Goal: Task Accomplishment & Management: Manage account settings

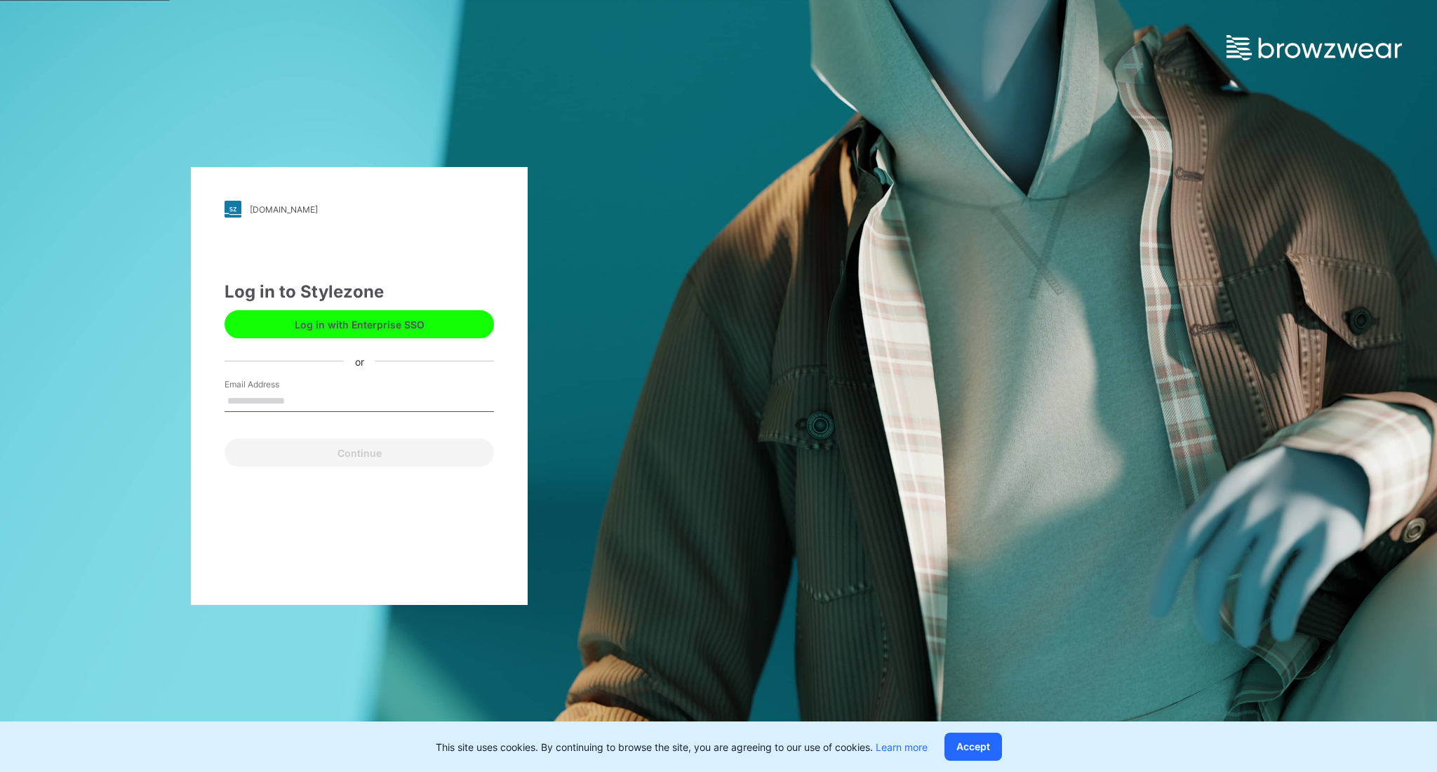
type input "**********"
click at [390, 333] on button "Log in with Enterprise SSO" at bounding box center [359, 324] width 269 height 28
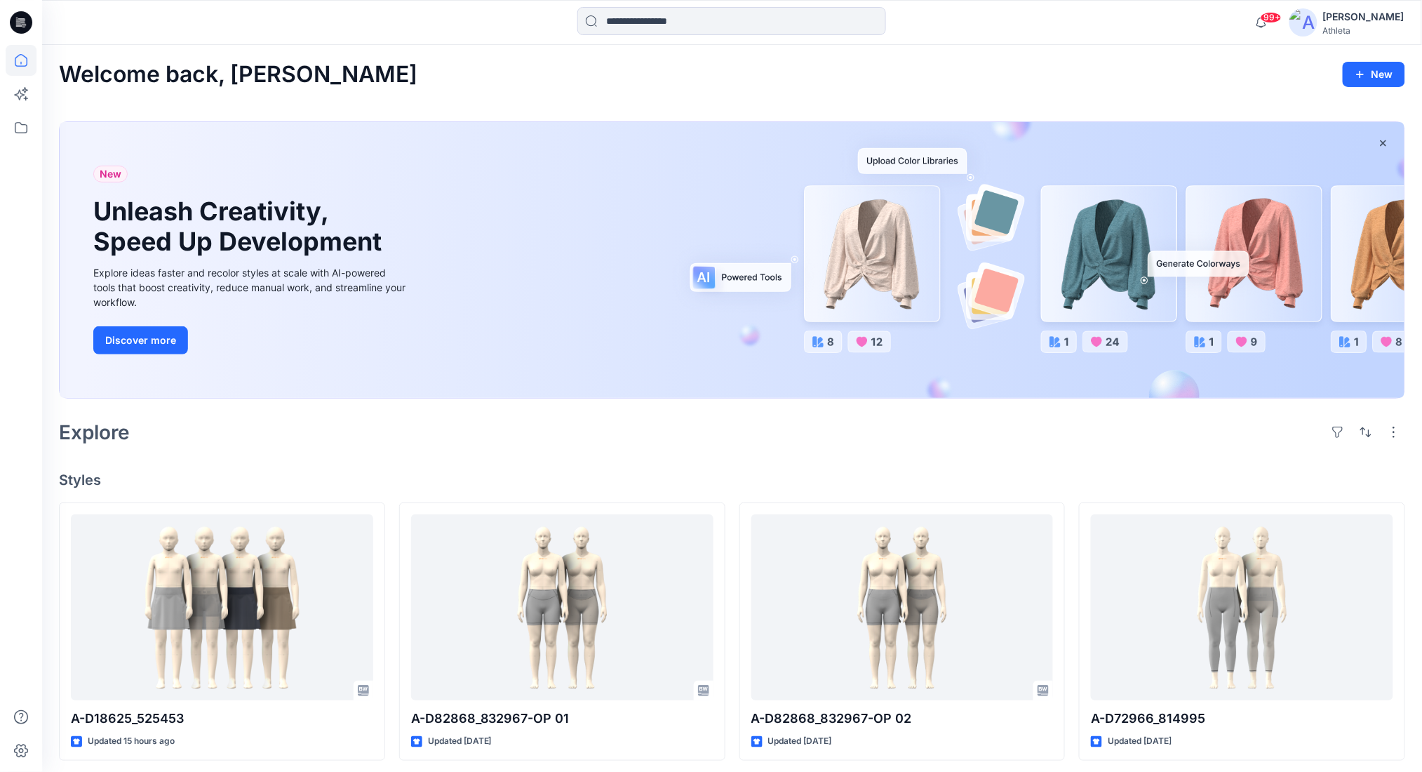
click at [1331, 20] on div "[PERSON_NAME] Athleta" at bounding box center [1347, 22] width 115 height 28
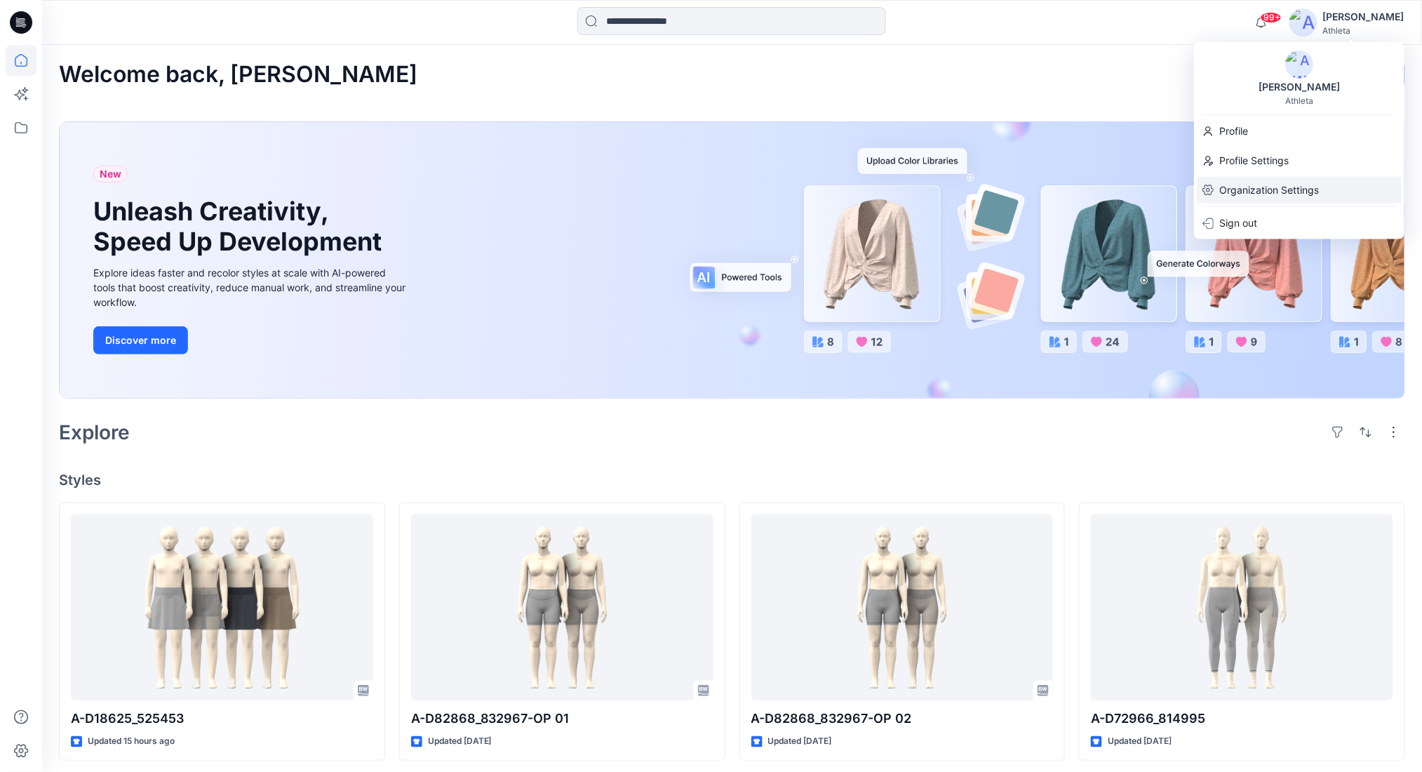
click at [1255, 180] on p "Organization Settings" at bounding box center [1270, 190] width 100 height 27
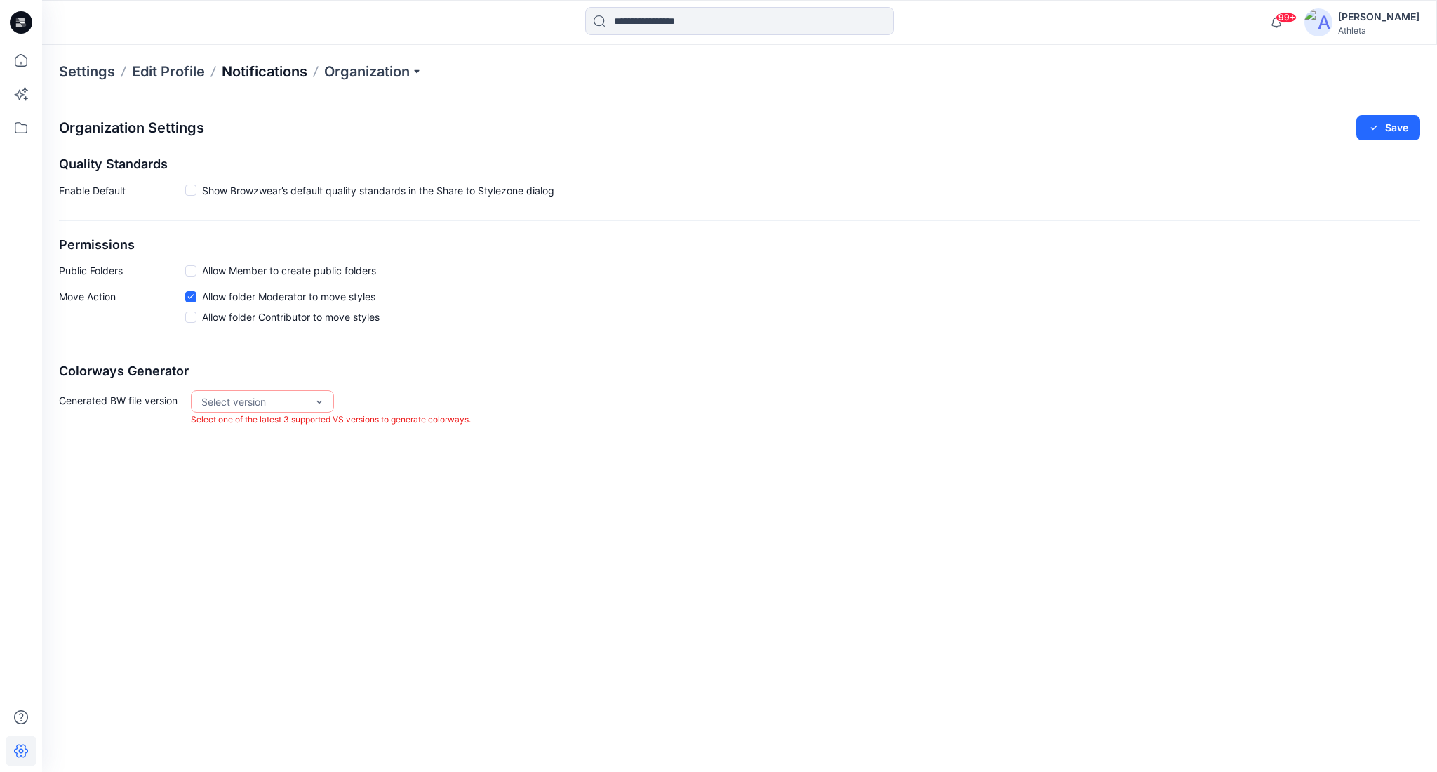
click at [265, 79] on p "Notifications" at bounding box center [265, 72] width 86 height 20
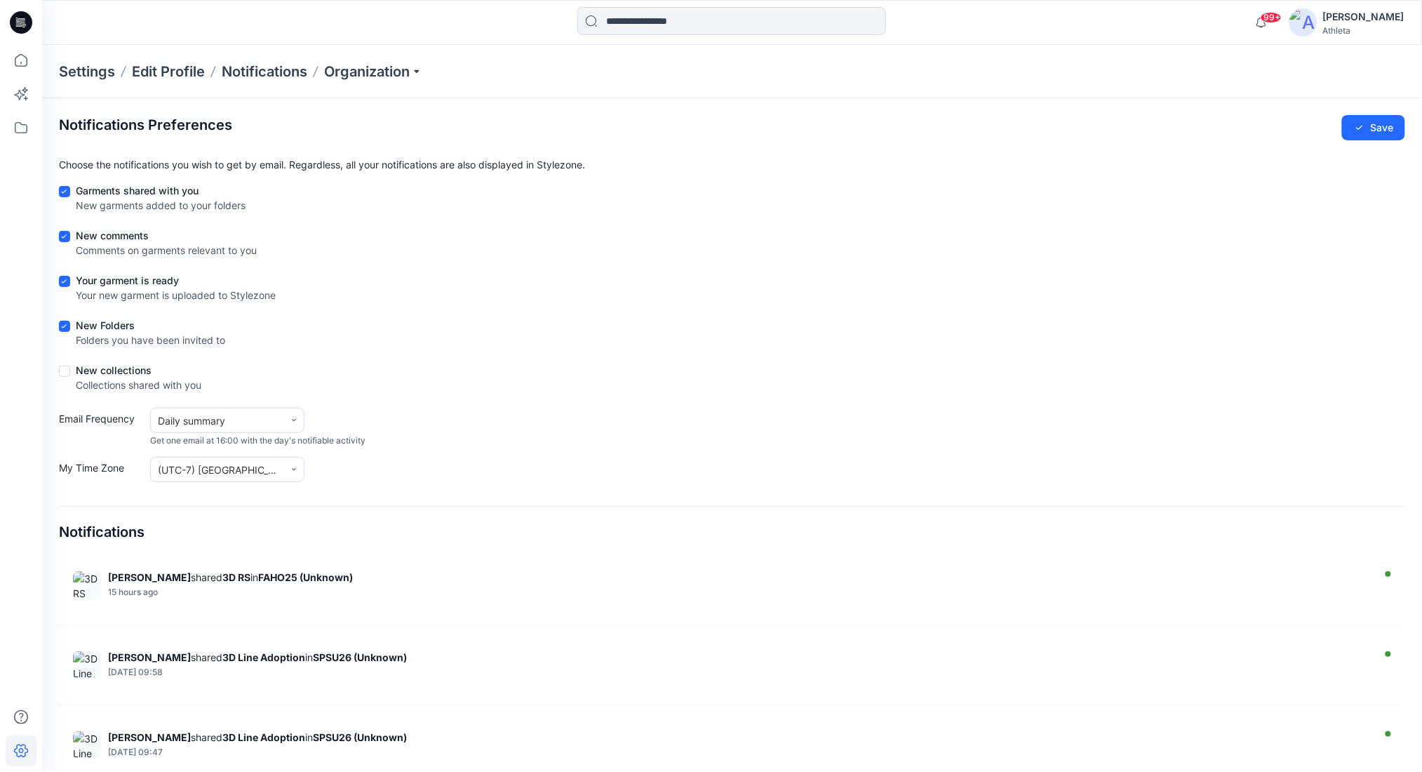
click at [84, 69] on p "Settings" at bounding box center [87, 72] width 56 height 20
click at [29, 128] on icon at bounding box center [21, 127] width 31 height 31
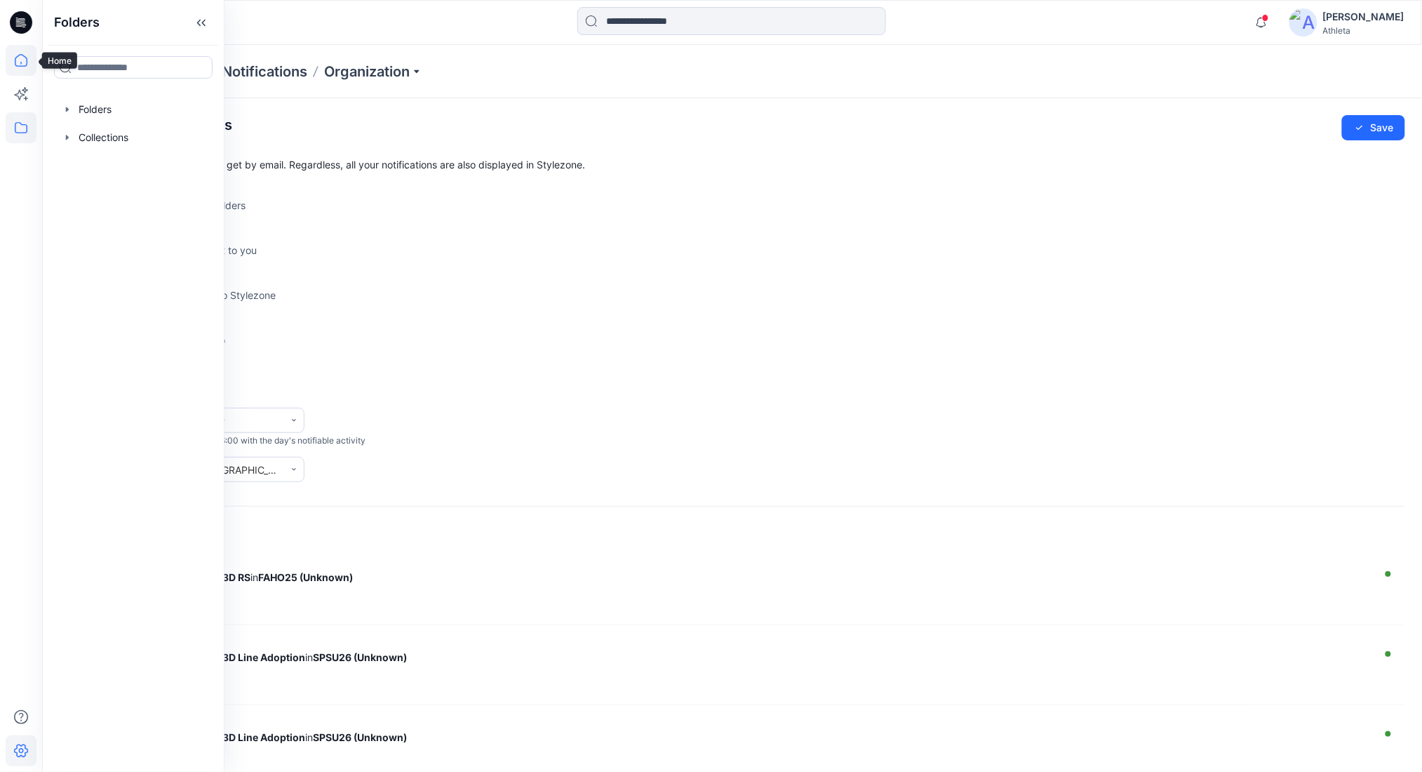
click at [20, 61] on icon at bounding box center [21, 60] width 31 height 31
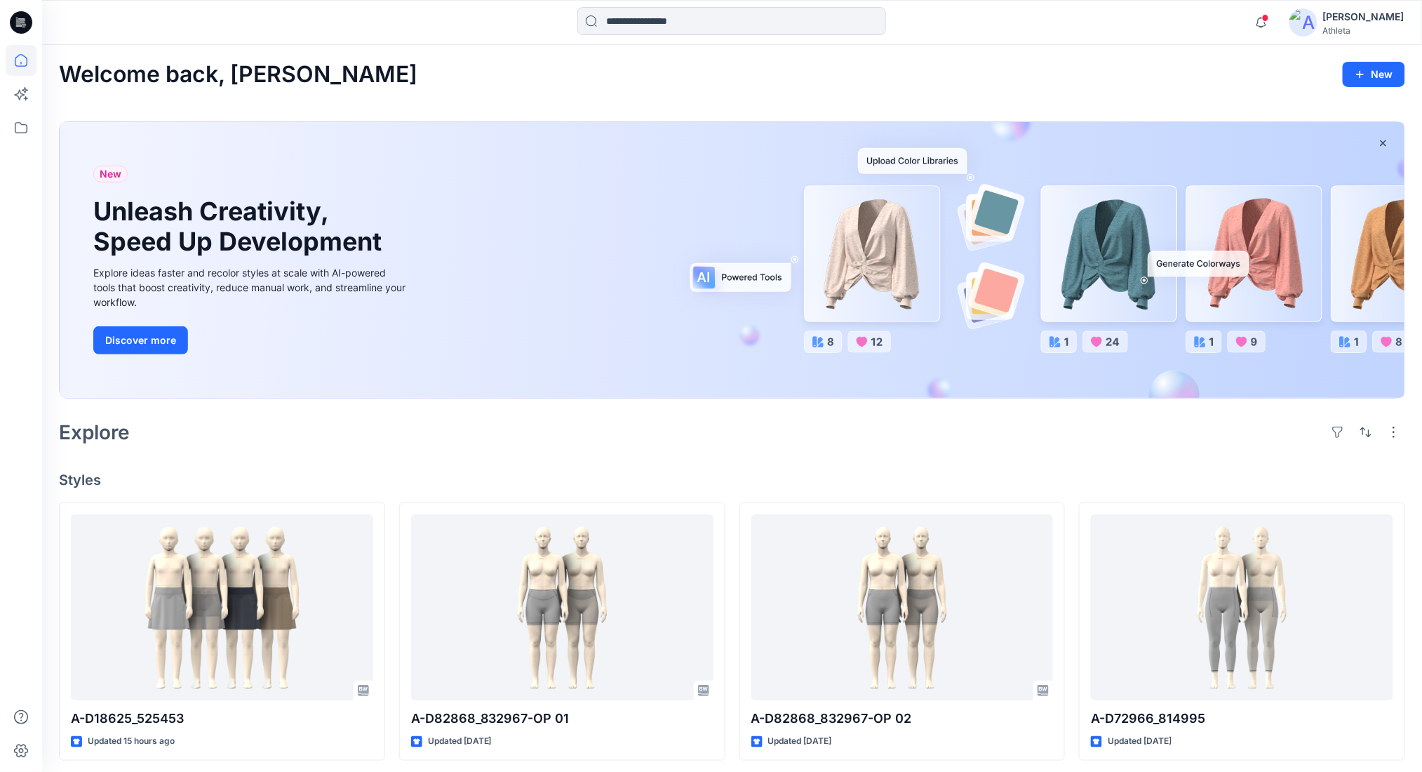
click at [1362, 16] on div "Jamie Gavagan" at bounding box center [1363, 16] width 81 height 17
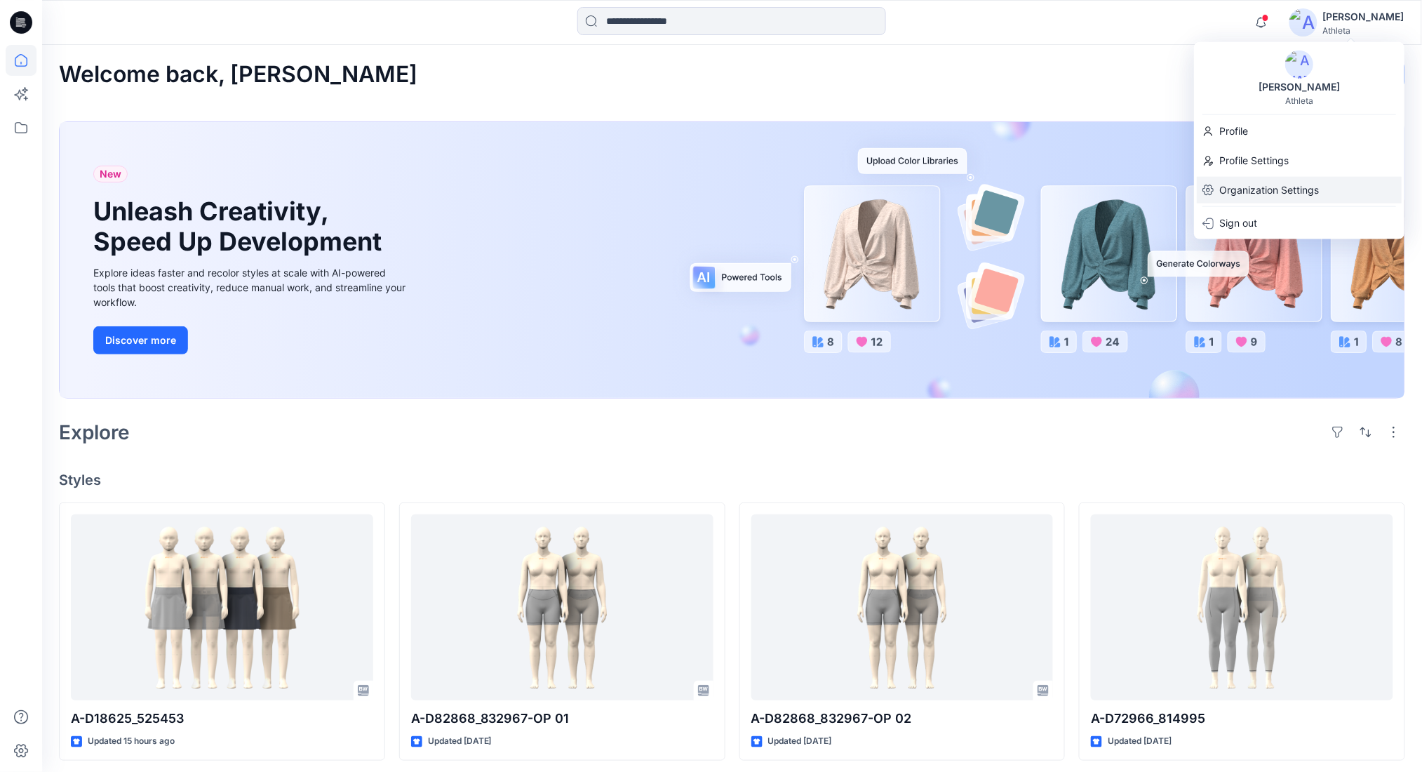
click at [1262, 188] on p "Organization Settings" at bounding box center [1270, 190] width 100 height 27
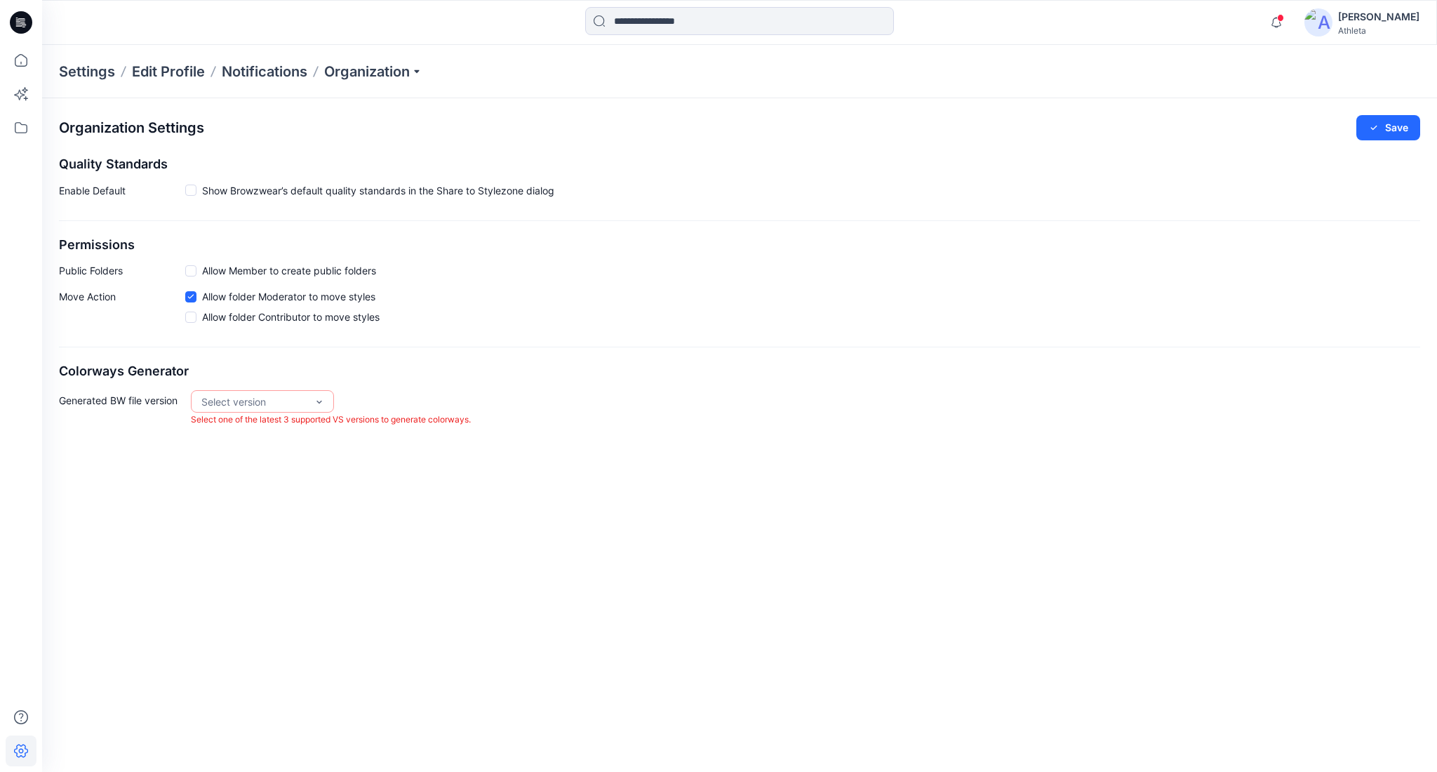
click at [104, 67] on p "Settings" at bounding box center [87, 72] width 56 height 20
click at [173, 74] on p "Edit Profile" at bounding box center [168, 72] width 73 height 20
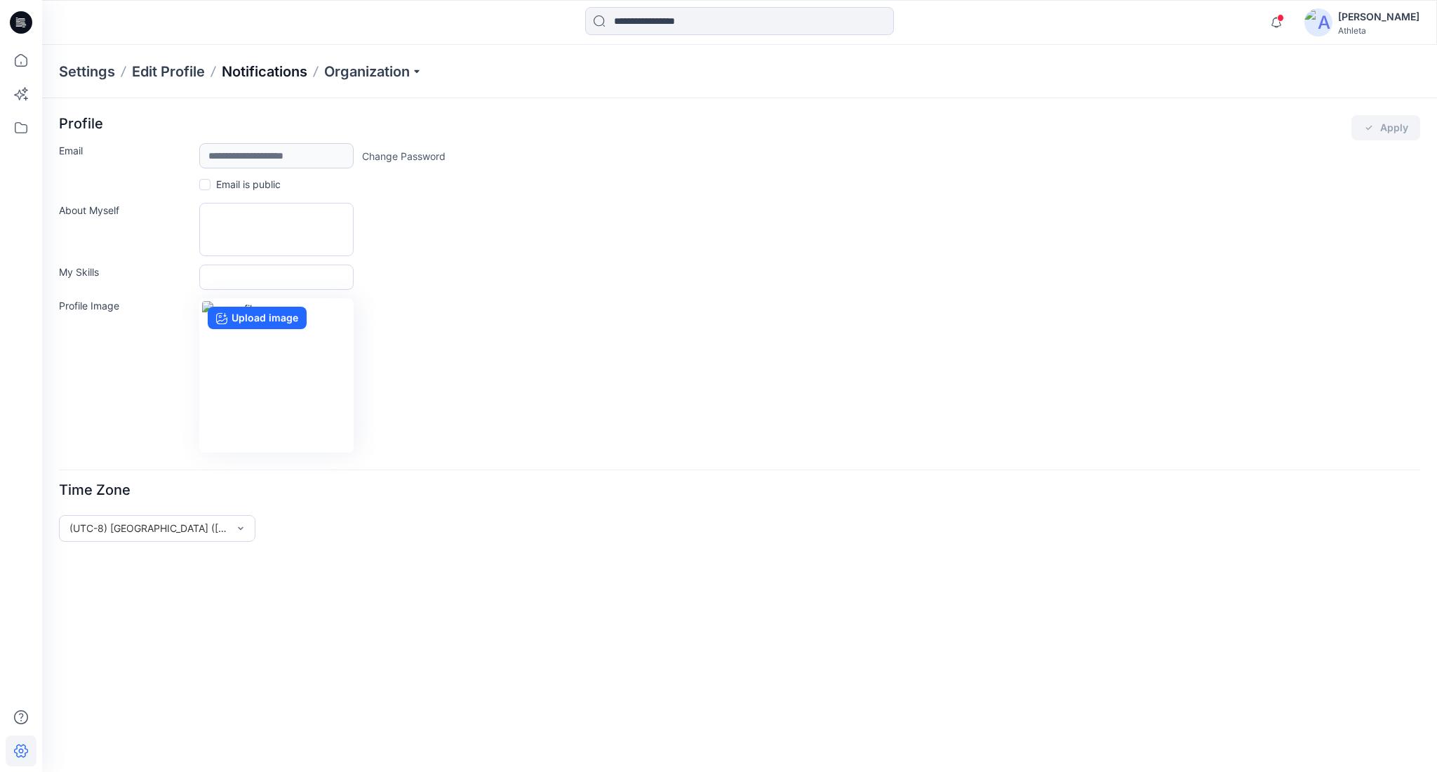
click at [273, 76] on p "Notifications" at bounding box center [265, 72] width 86 height 20
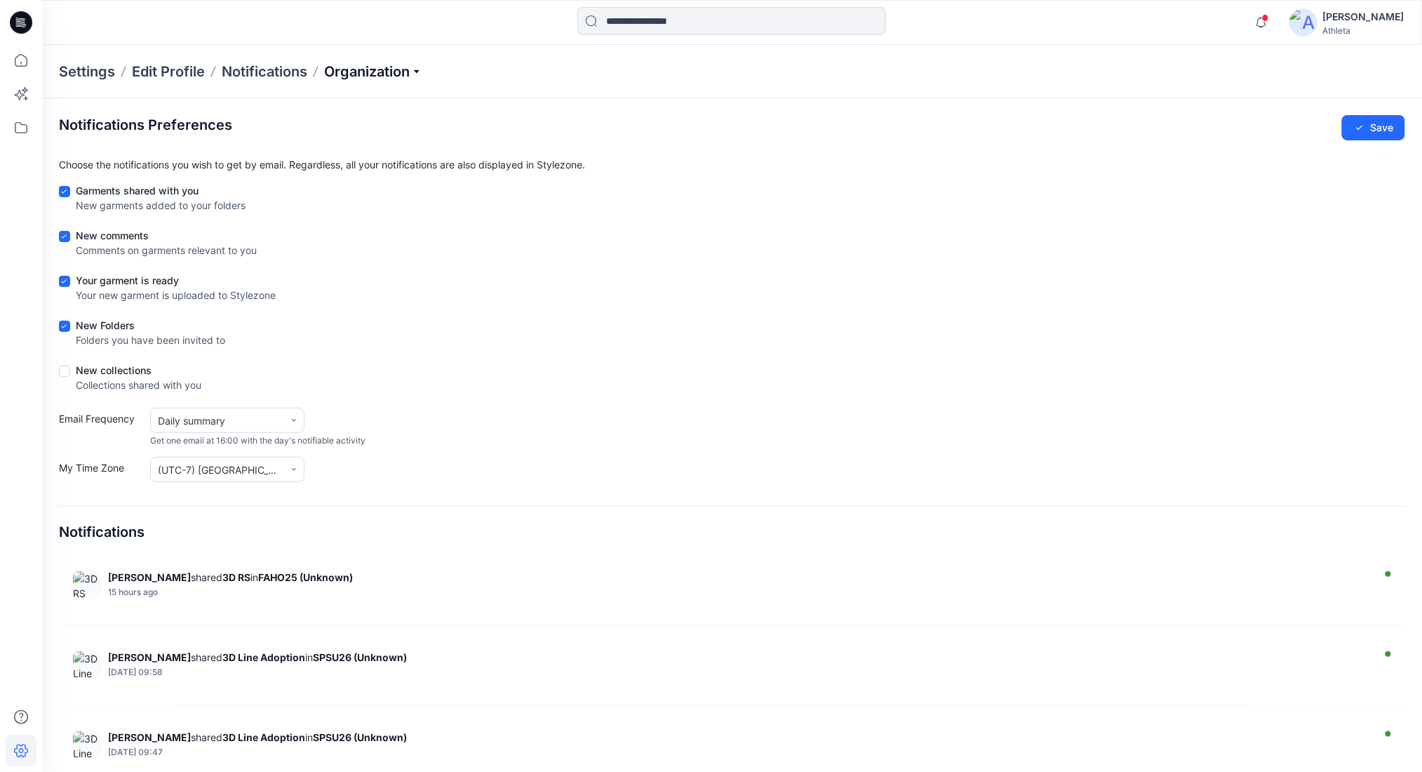
click at [356, 72] on p "Organization" at bounding box center [373, 72] width 98 height 20
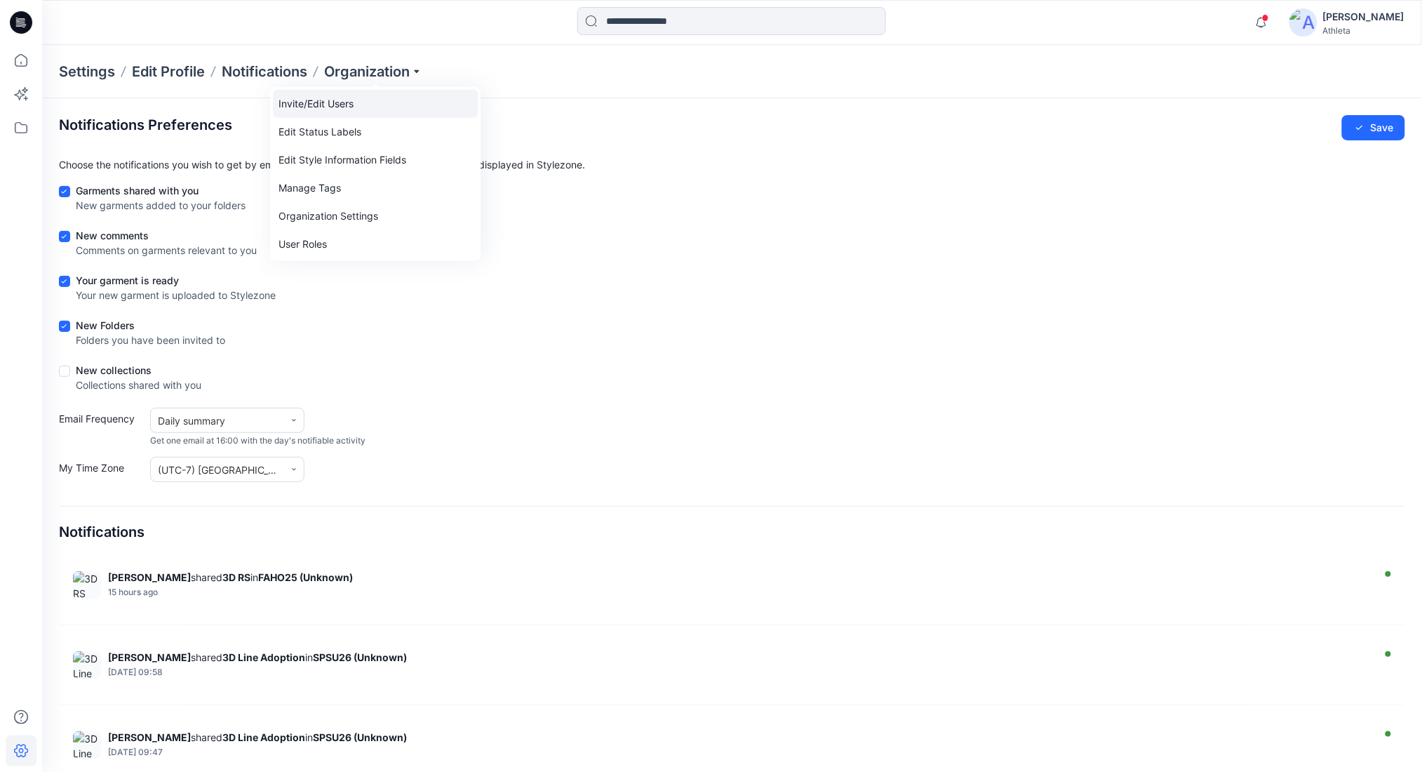
click at [359, 94] on link "Invite/Edit Users" at bounding box center [375, 104] width 205 height 28
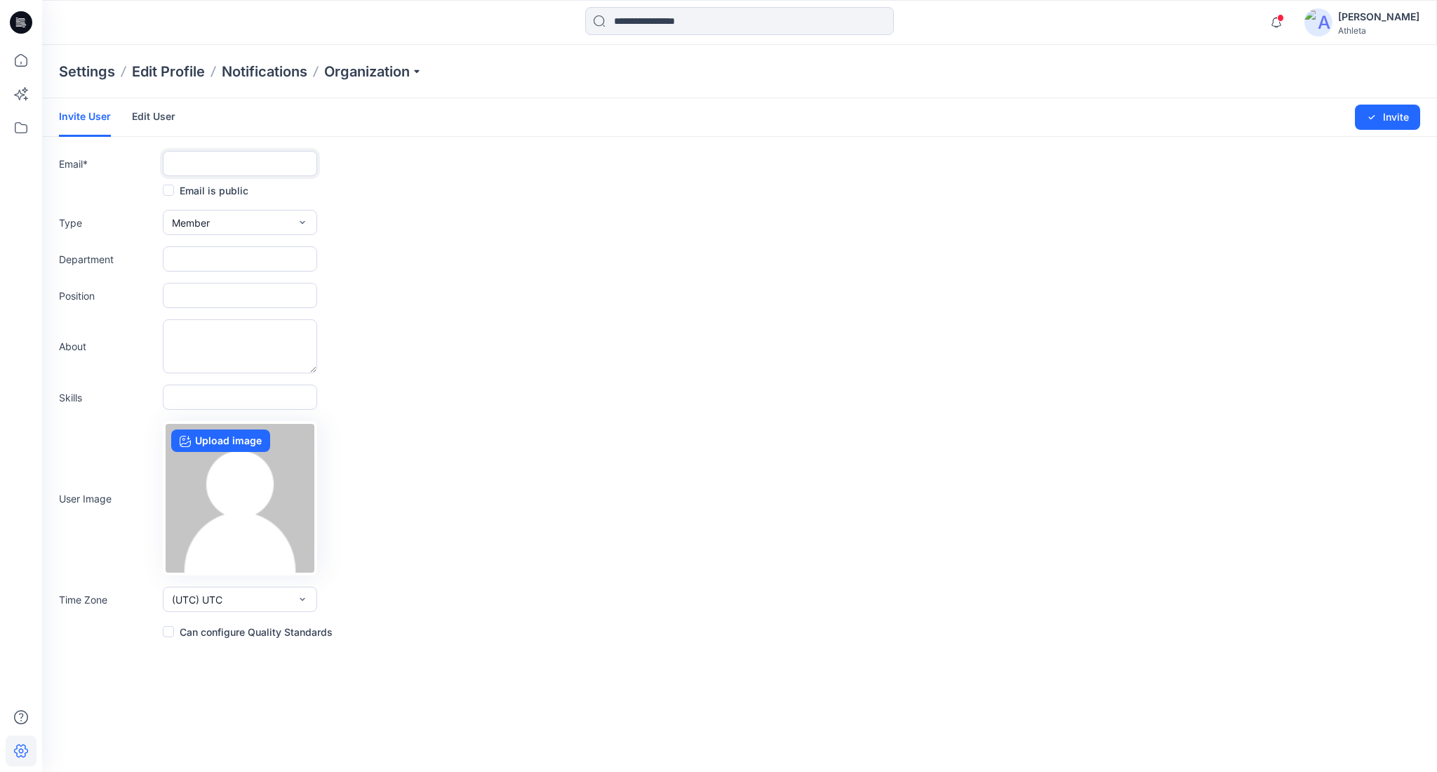
click at [261, 173] on input "text" at bounding box center [240, 163] width 154 height 25
type input "**********"
click at [1387, 109] on button "Invite" at bounding box center [1387, 117] width 65 height 25
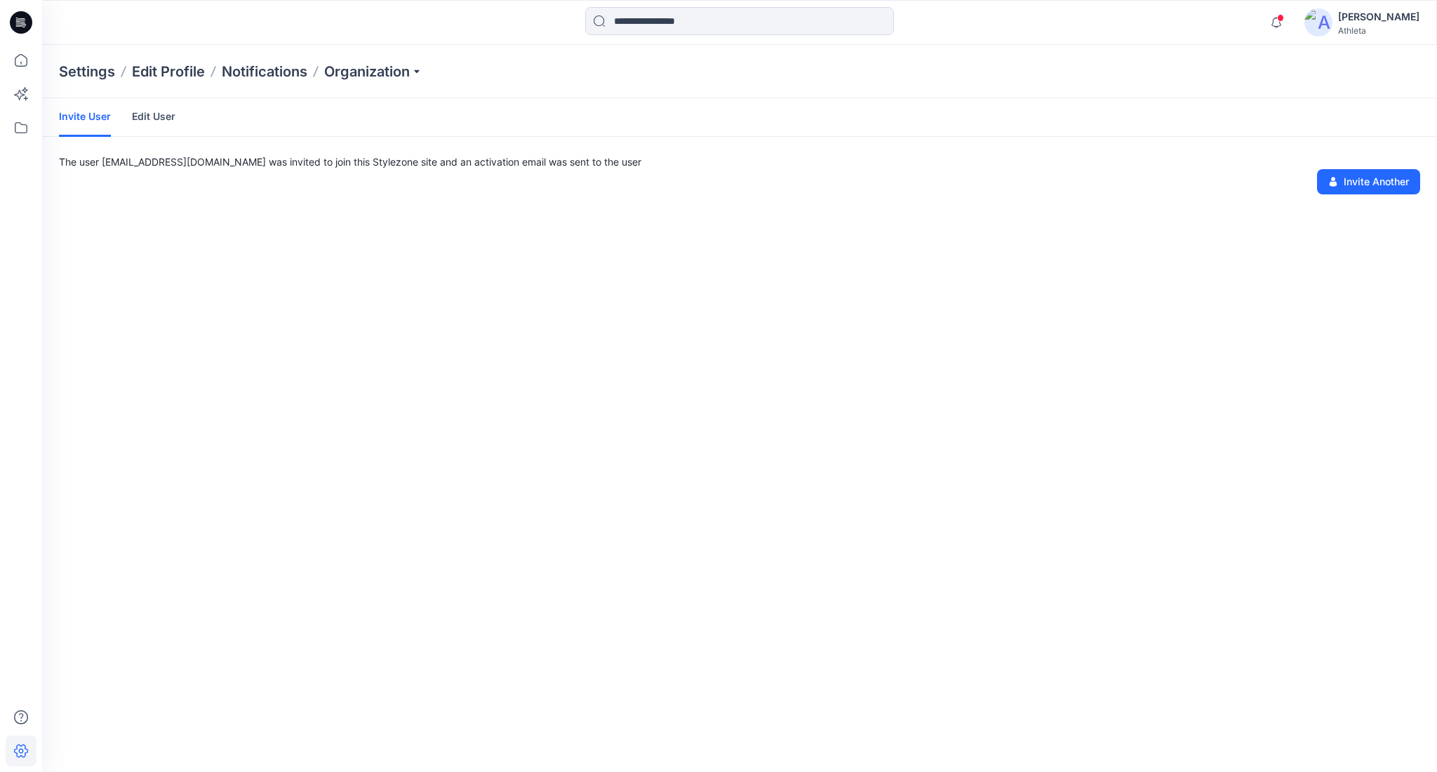
click at [144, 116] on link "Edit User" at bounding box center [154, 116] width 44 height 36
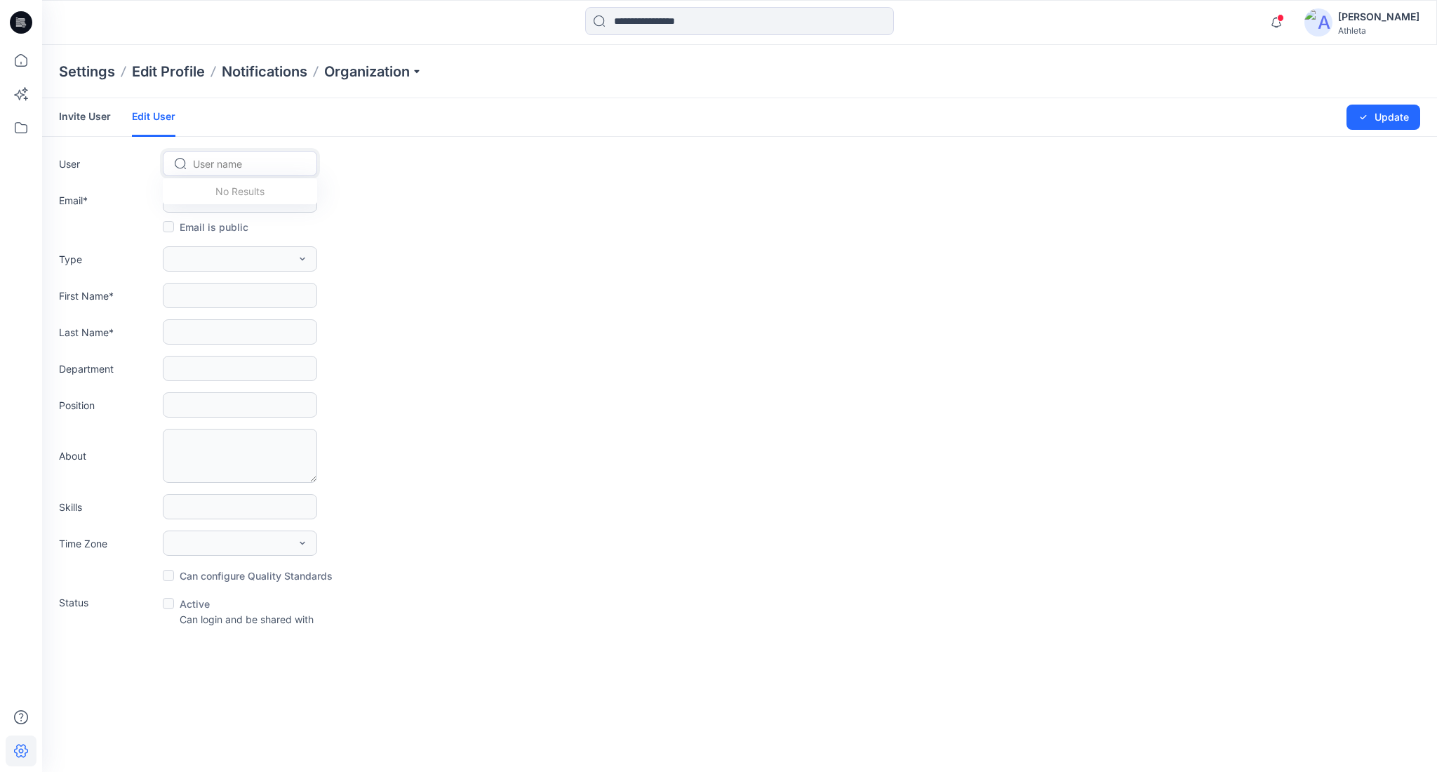
click at [242, 164] on div at bounding box center [248, 164] width 111 height 18
type input "***"
click at [242, 188] on span "fashfrances@gmail.com" at bounding box center [252, 193] width 114 height 15
type input "**********"
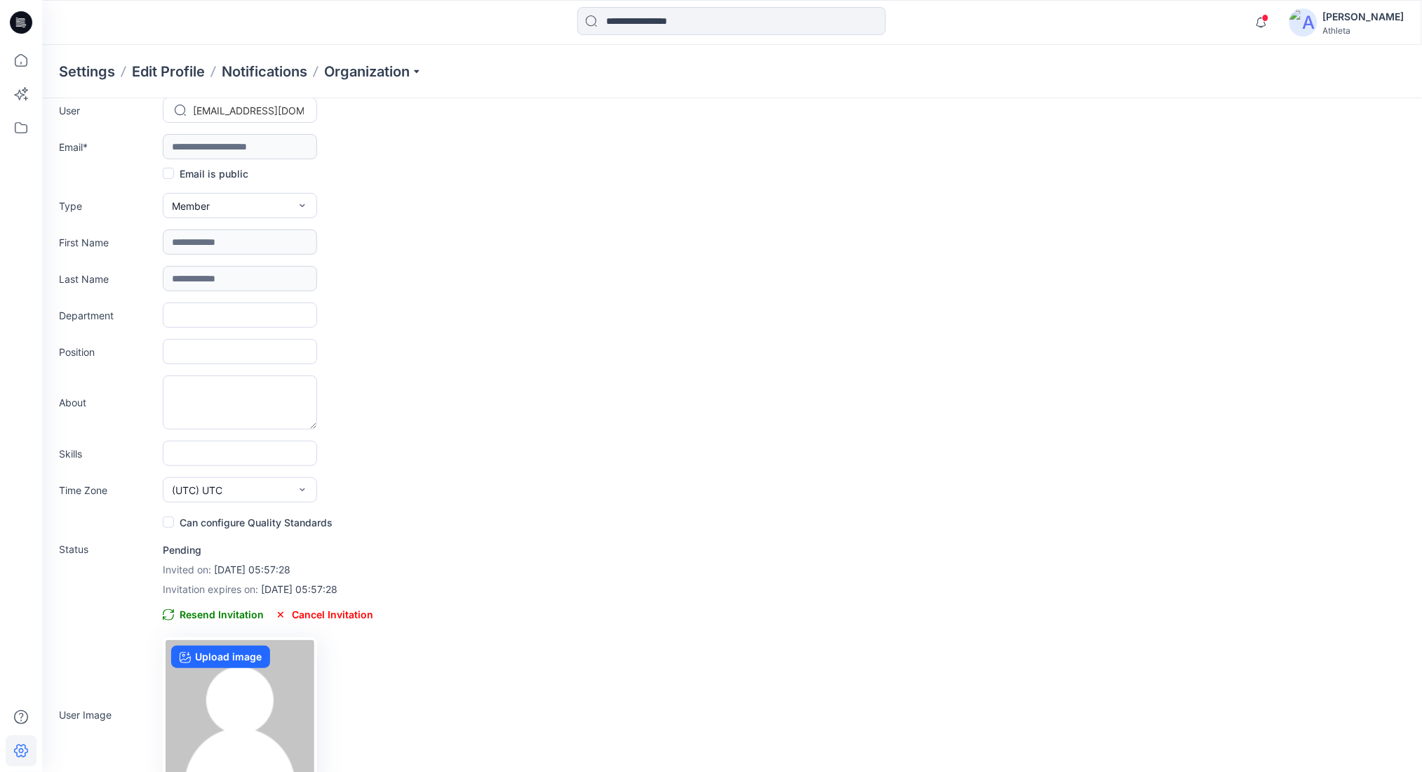
scroll to position [84, 0]
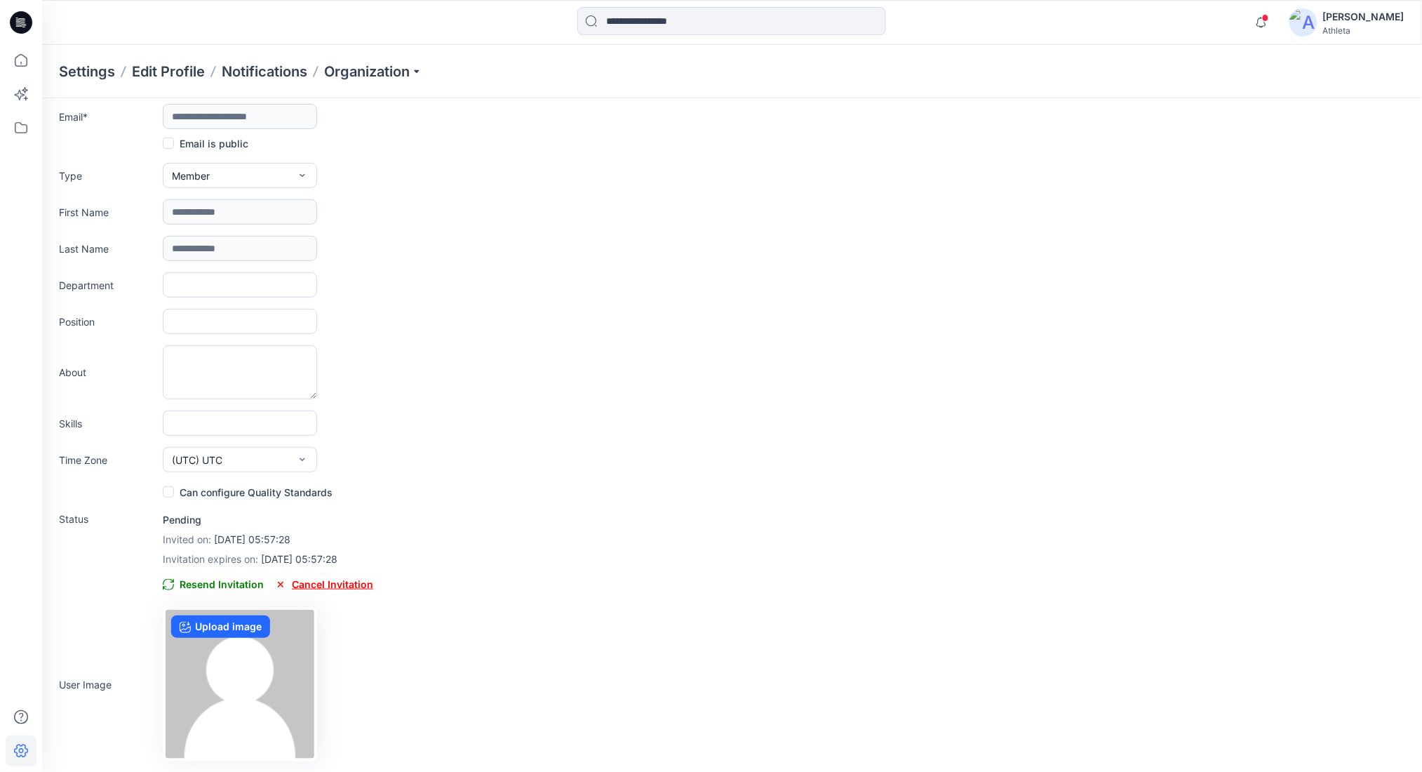
click at [330, 582] on span "Cancel Invitation" at bounding box center [324, 584] width 98 height 17
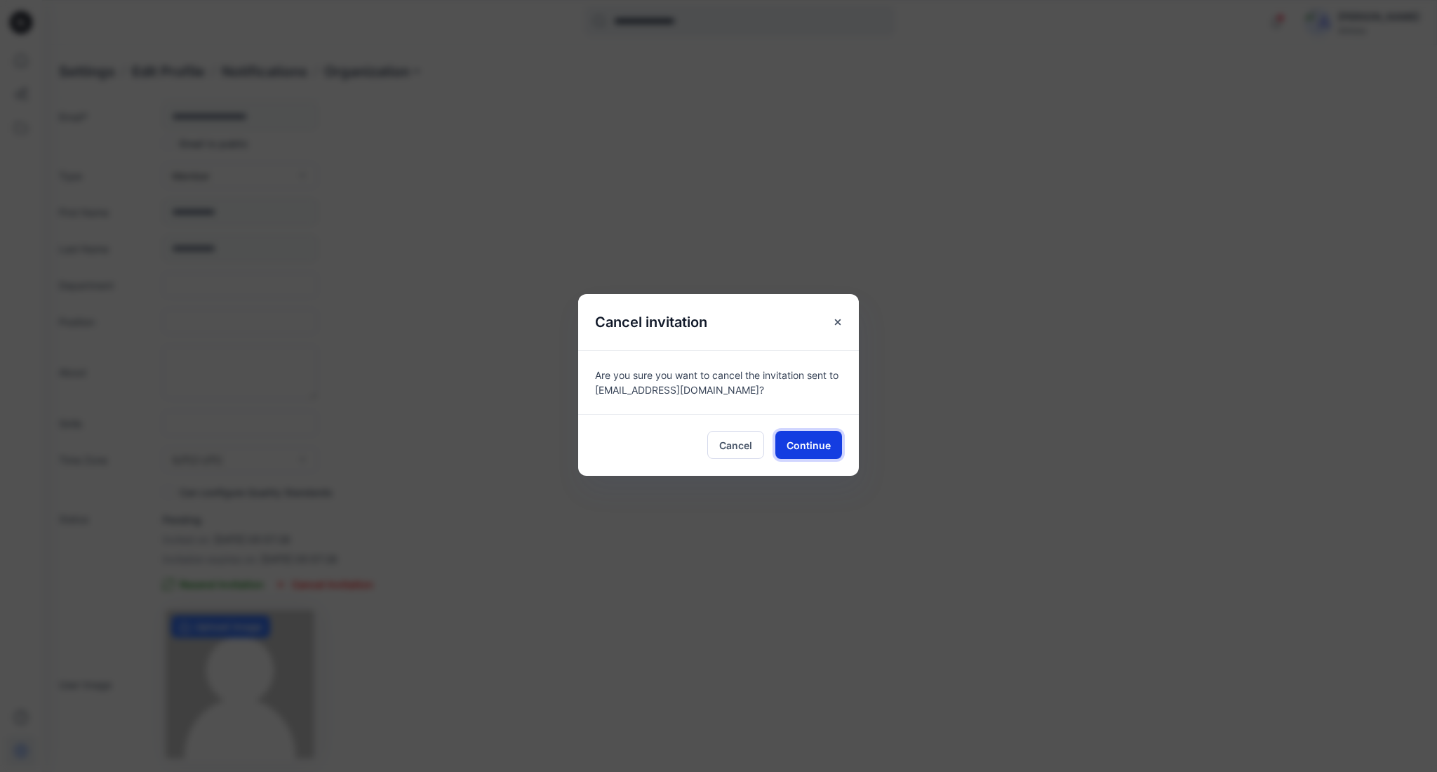
click at [800, 434] on button "Continue" at bounding box center [808, 445] width 67 height 28
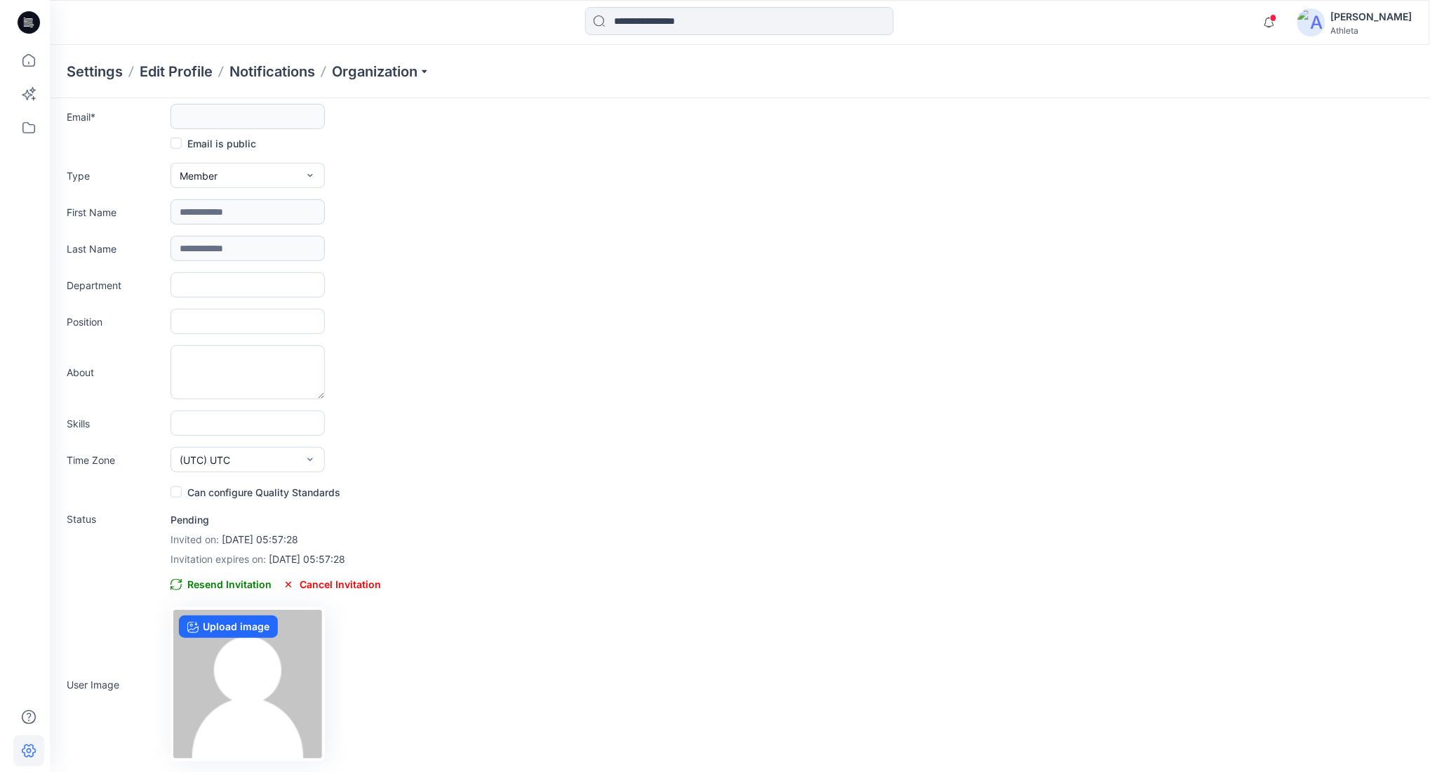
scroll to position [0, 0]
